Goal: Navigation & Orientation: Find specific page/section

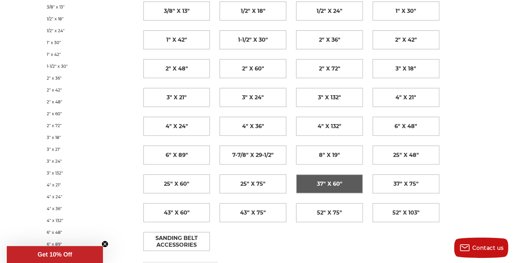
scroll to position [136, 0]
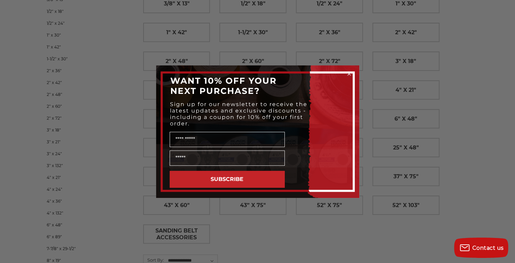
click at [485, 57] on div "Close dialog WANT 10% OFF YOUR NEXT PURCHASE? Sign up for our newsletter to rec…" at bounding box center [257, 131] width 515 height 263
click at [348, 73] on icon "Close dialog" at bounding box center [349, 74] width 3 height 3
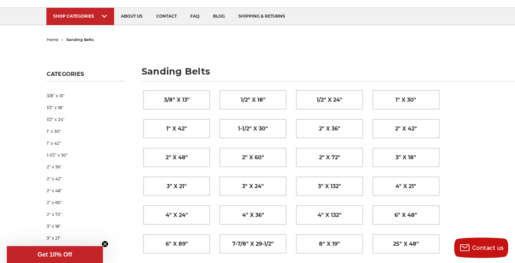
scroll to position [34, 0]
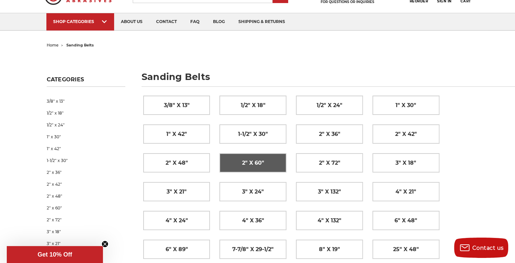
click at [256, 167] on span "2" x 60"" at bounding box center [253, 163] width 22 height 12
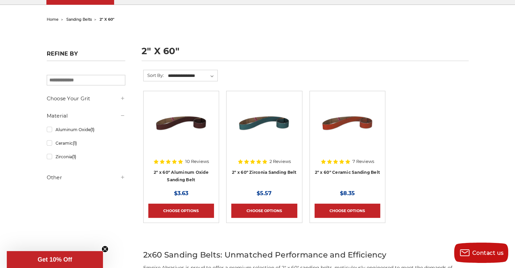
scroll to position [68, 0]
